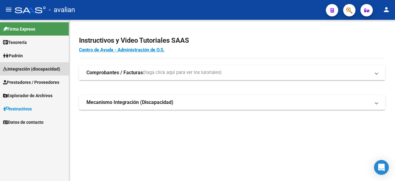
click at [28, 69] on span "Integración (discapacidad)" at bounding box center [31, 68] width 57 height 7
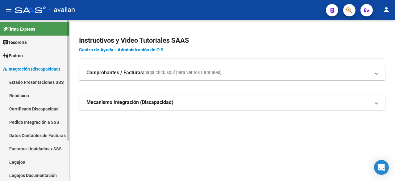
click at [18, 164] on link "Legajos" at bounding box center [34, 161] width 69 height 13
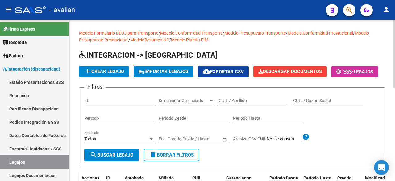
click at [227, 103] on input "CUIL / Apellido" at bounding box center [254, 100] width 70 height 5
paste input "20561661384"
type input "20561661384"
click at [125, 158] on span "search Buscar Legajo" at bounding box center [112, 155] width 44 height 6
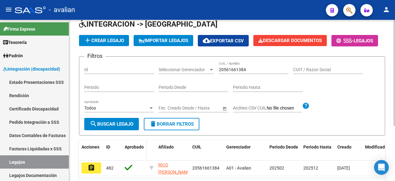
scroll to position [62, 0]
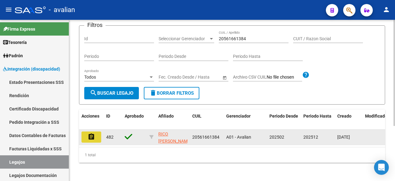
click at [85, 142] on button "assignment" at bounding box center [92, 136] width 20 height 11
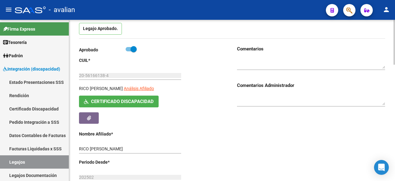
scroll to position [124, 0]
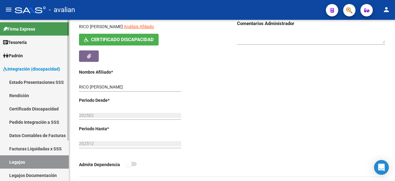
click at [13, 160] on link "Legajos" at bounding box center [34, 161] width 69 height 13
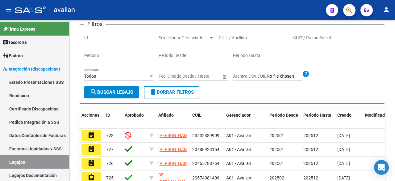
scroll to position [124, 0]
